Goal: Entertainment & Leisure: Browse casually

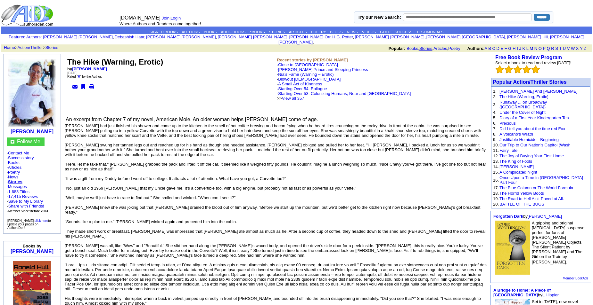
click at [424, 46] on link "Stories" at bounding box center [425, 48] width 13 height 5
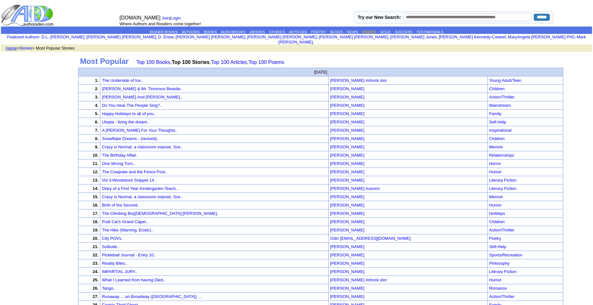
click at [374, 32] on link "VIDEOS" at bounding box center [369, 32] width 14 height 4
